Goal: Task Accomplishment & Management: Manage account settings

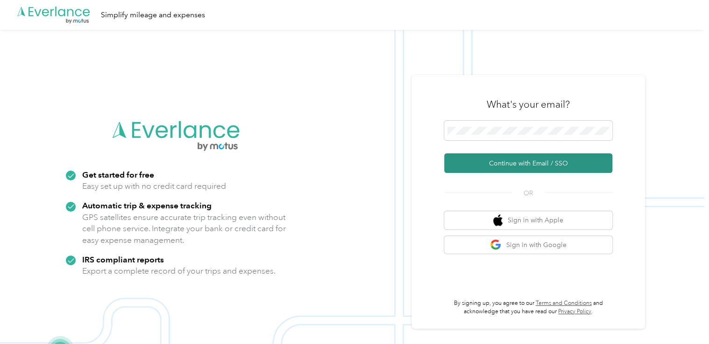
click at [515, 163] on button "Continue with Email / SSO" at bounding box center [528, 164] width 168 height 20
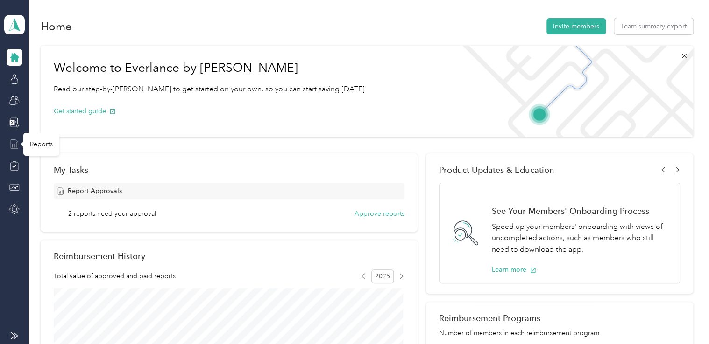
click at [17, 141] on icon at bounding box center [14, 144] width 10 height 10
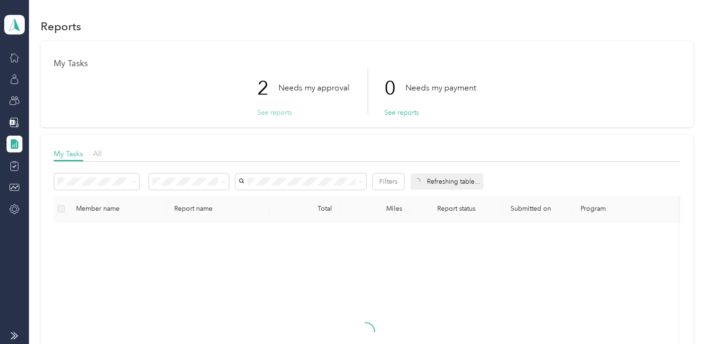
click at [264, 112] on button "See reports" at bounding box center [274, 113] width 35 height 10
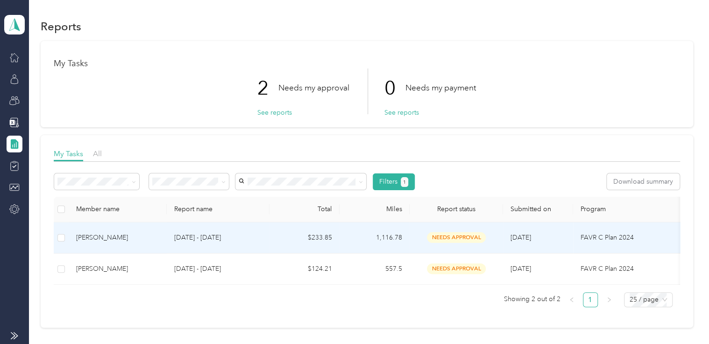
click at [461, 239] on span "needs approval" at bounding box center [456, 237] width 59 height 11
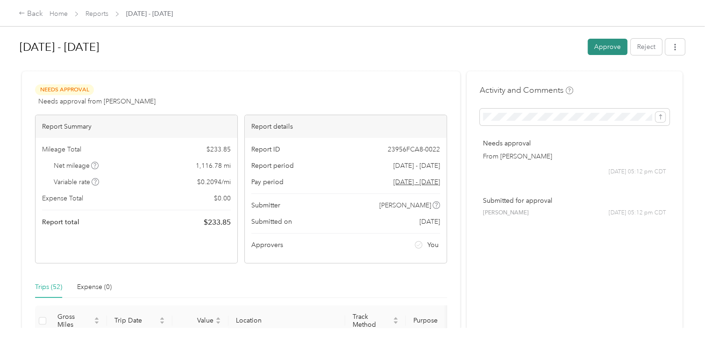
click at [605, 48] on button "Approve" at bounding box center [607, 47] width 40 height 16
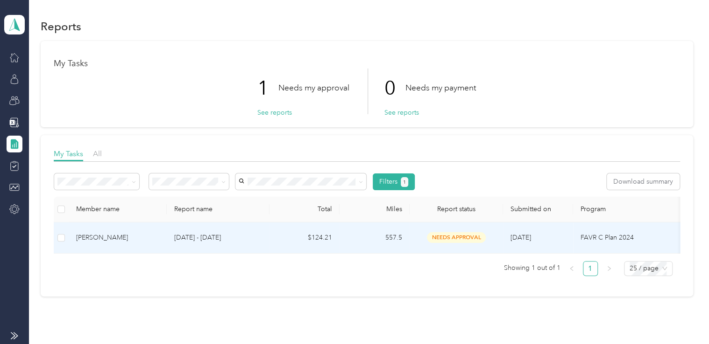
click at [467, 240] on span "needs approval" at bounding box center [456, 237] width 59 height 11
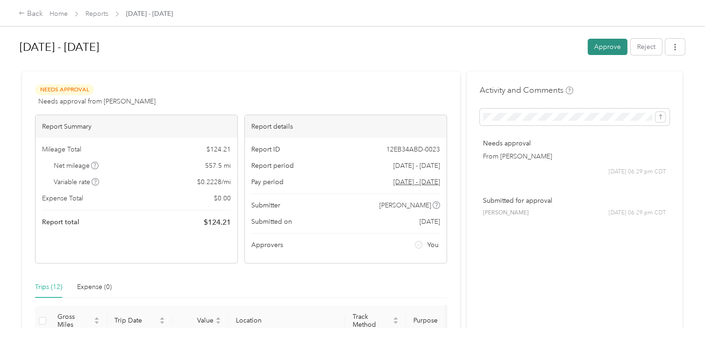
click at [601, 48] on button "Approve" at bounding box center [607, 47] width 40 height 16
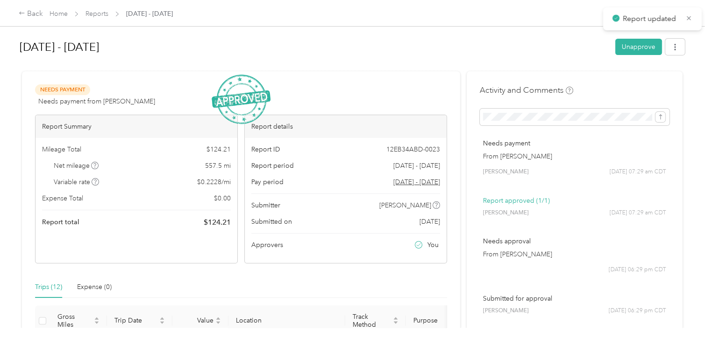
click at [177, 59] on div "Sep 1 - 30, 2025 Unapprove" at bounding box center [352, 49] width 665 height 28
